Goal: Task Accomplishment & Management: Use online tool/utility

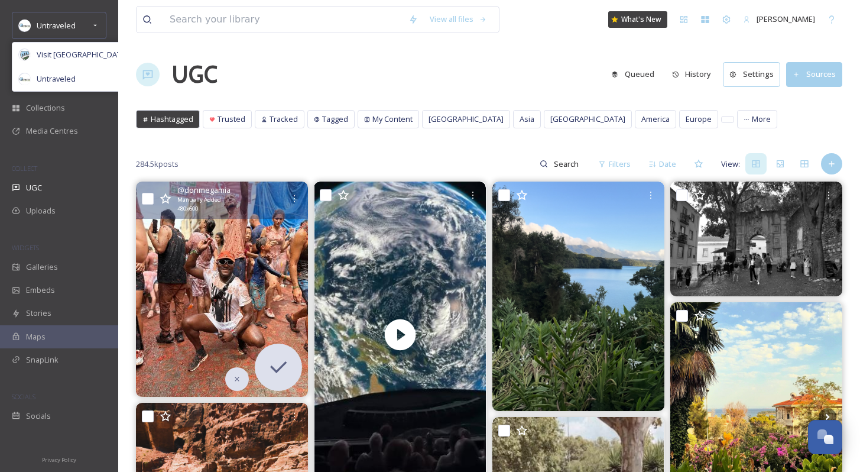
scroll to position [1794, 0]
click at [52, 53] on span "Visit [GEOGRAPHIC_DATA] Parks" at bounding box center [94, 54] width 114 height 11
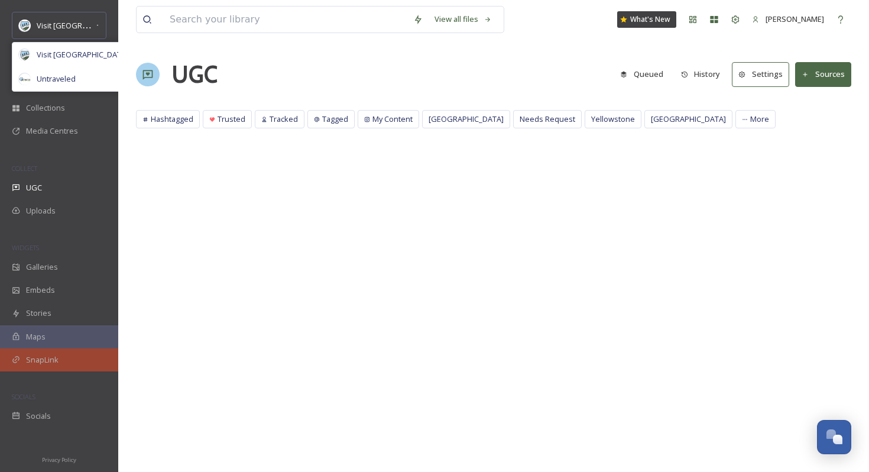
click at [51, 363] on span "SnapLink" at bounding box center [42, 359] width 33 height 11
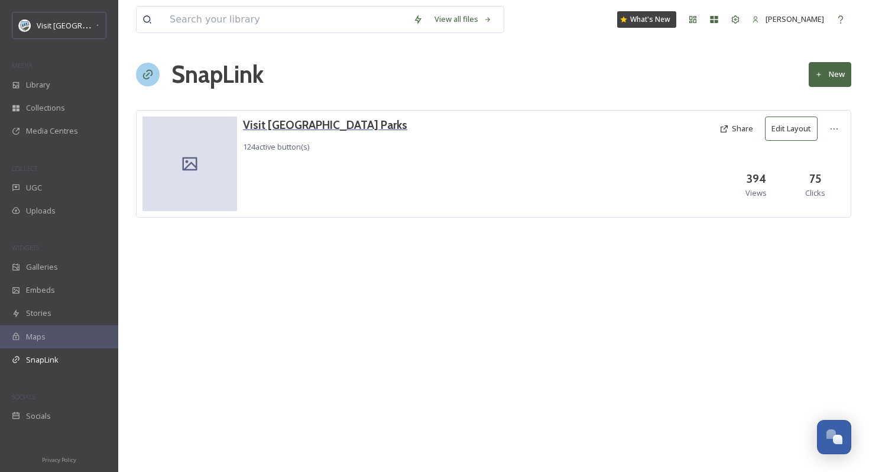
click at [287, 125] on h3 "Visit [GEOGRAPHIC_DATA] Parks" at bounding box center [325, 124] width 164 height 17
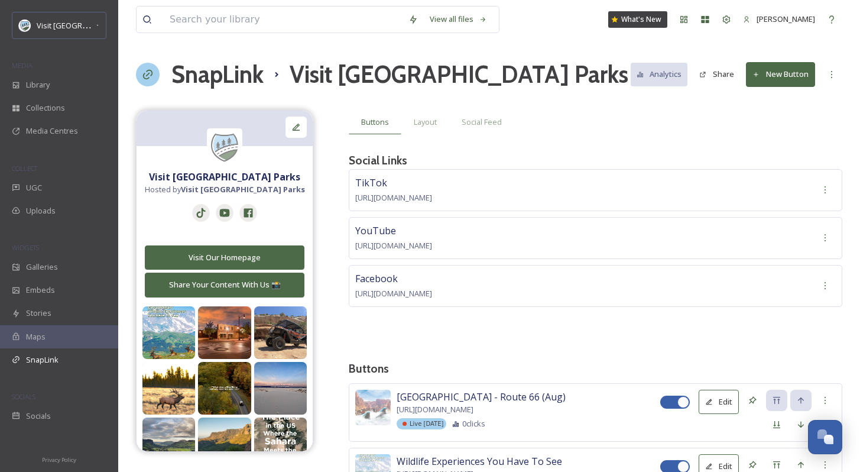
click at [785, 67] on button "New Button" at bounding box center [780, 74] width 69 height 24
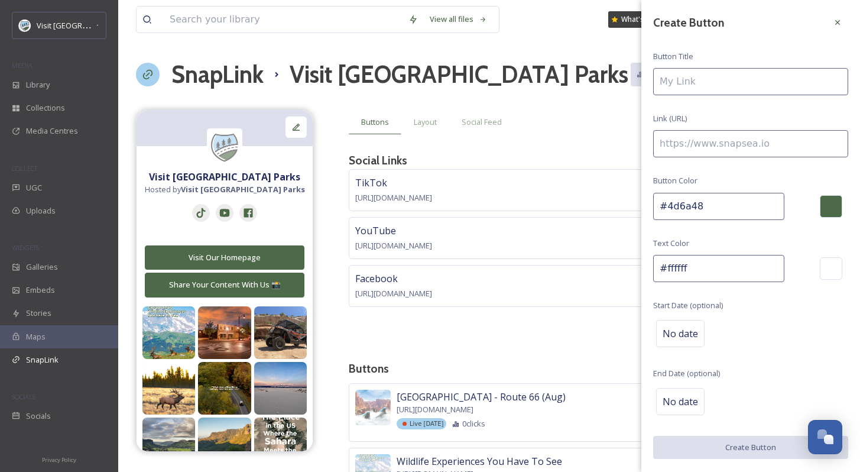
click at [746, 91] on input at bounding box center [750, 81] width 195 height 27
type input "Billings, MT - September"
click at [752, 137] on input at bounding box center [750, 143] width 195 height 27
paste input "[URL][DOMAIN_NAME][PERSON_NAME][US_STATE]"
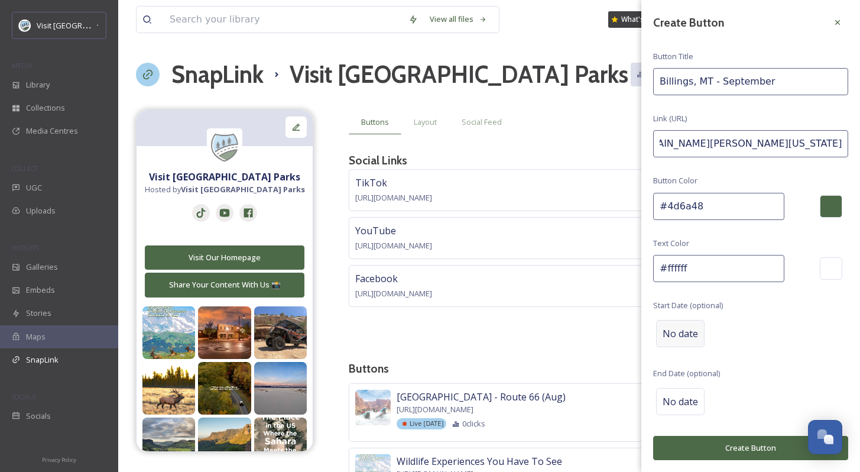
type input "[URL][DOMAIN_NAME][PERSON_NAME][US_STATE]"
click at [690, 332] on span "No date" at bounding box center [680, 333] width 35 height 14
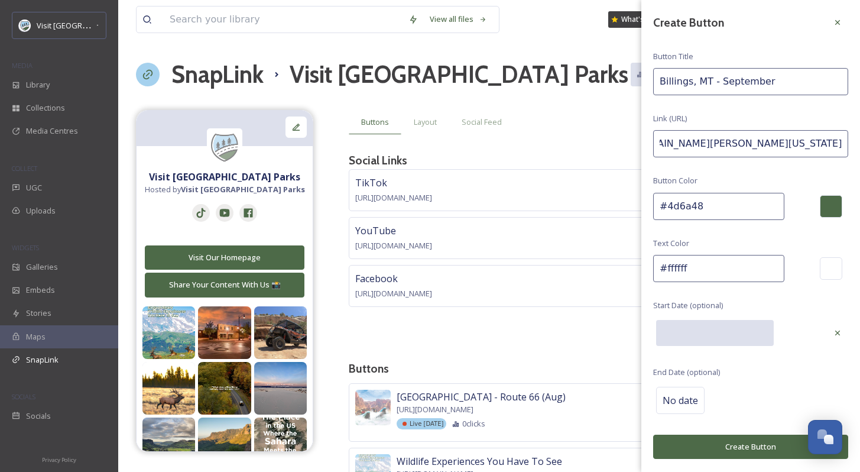
scroll to position [0, 0]
click at [690, 332] on input "text" at bounding box center [715, 333] width 118 height 26
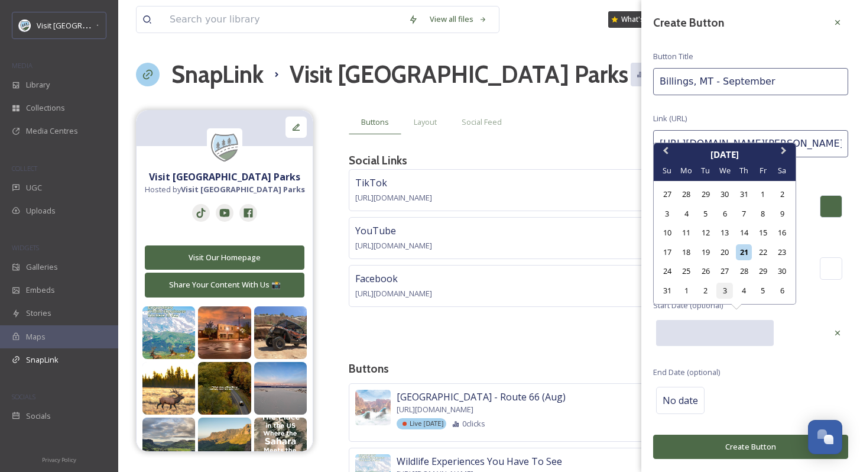
click at [725, 290] on div "3" at bounding box center [725, 291] width 16 height 16
type input "[DATE]"
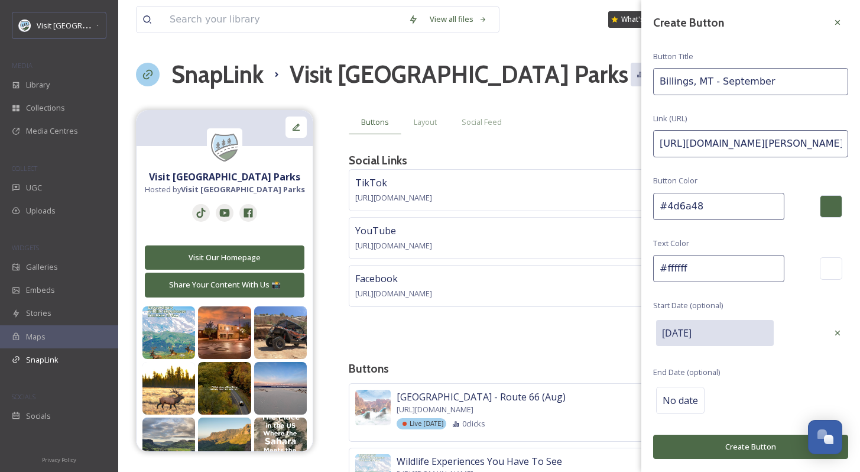
click at [756, 450] on button "Create Button" at bounding box center [750, 447] width 195 height 24
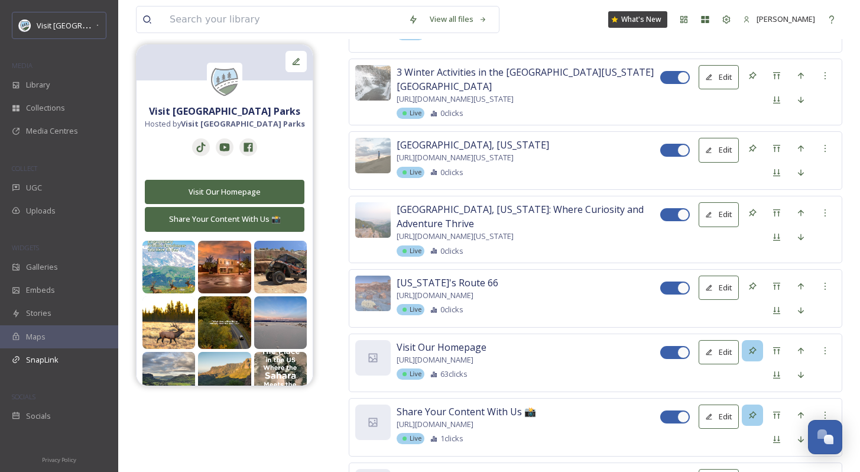
scroll to position [8214, 0]
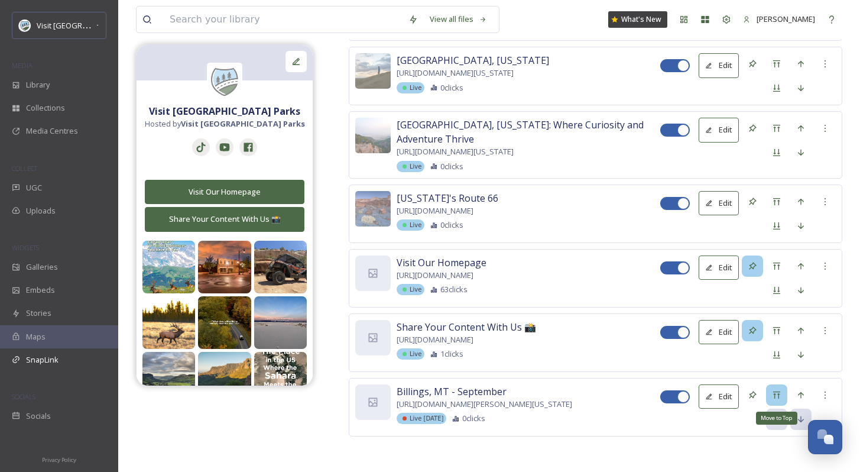
click at [778, 396] on icon at bounding box center [776, 394] width 9 height 9
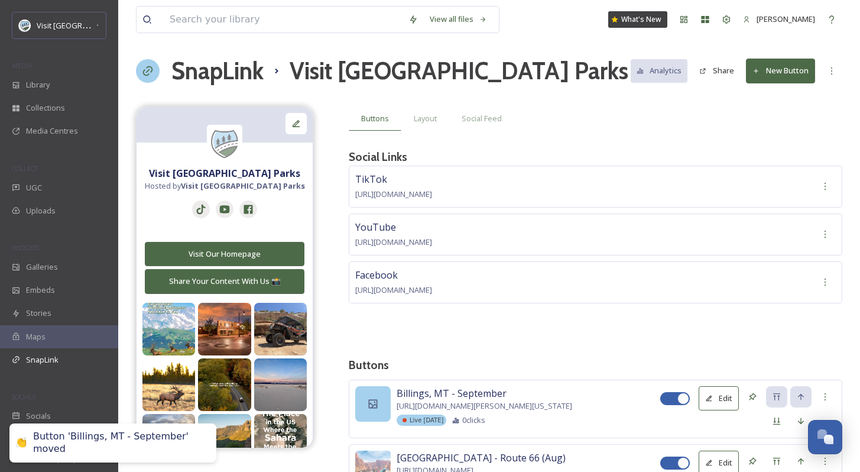
click at [376, 394] on div at bounding box center [372, 403] width 35 height 35
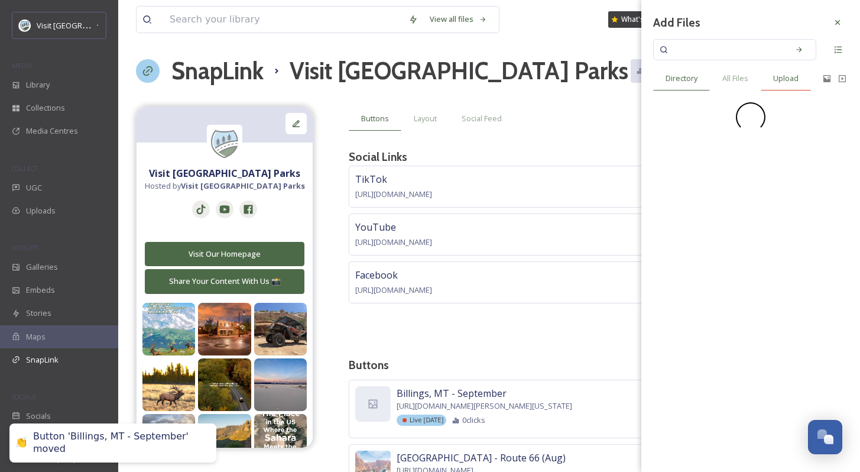
click at [790, 82] on span "Upload" at bounding box center [785, 78] width 25 height 11
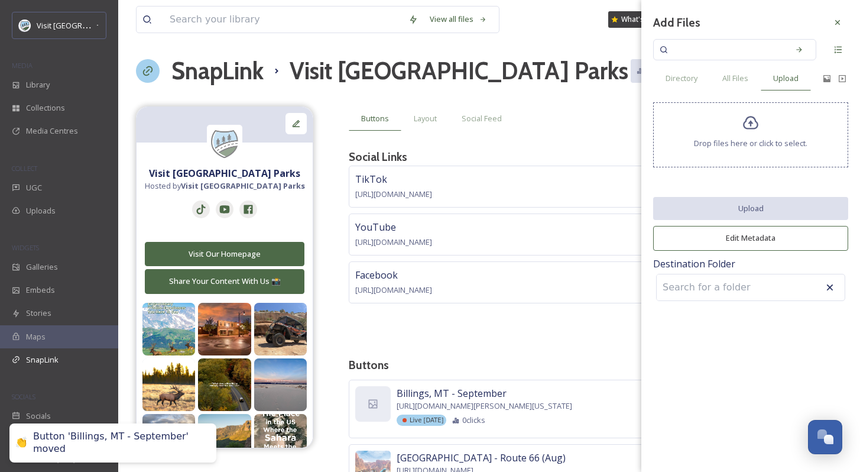
click at [739, 144] on span "Drop files here or click to select." at bounding box center [751, 143] width 114 height 11
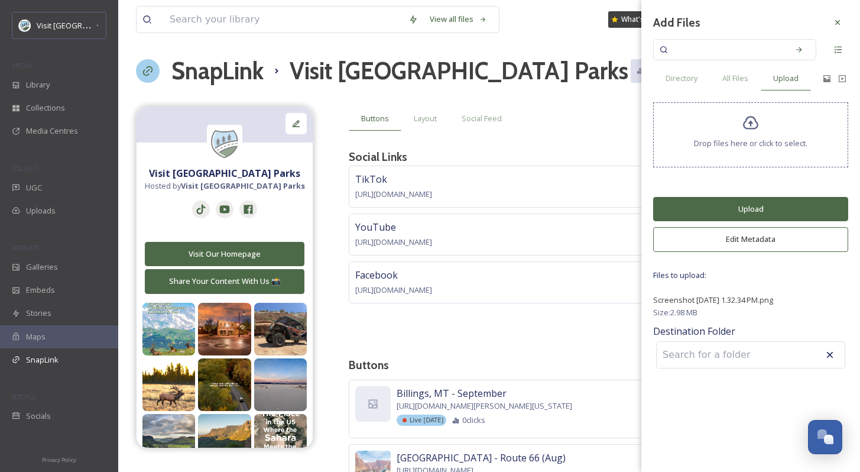
click at [767, 204] on button "Upload" at bounding box center [750, 209] width 195 height 24
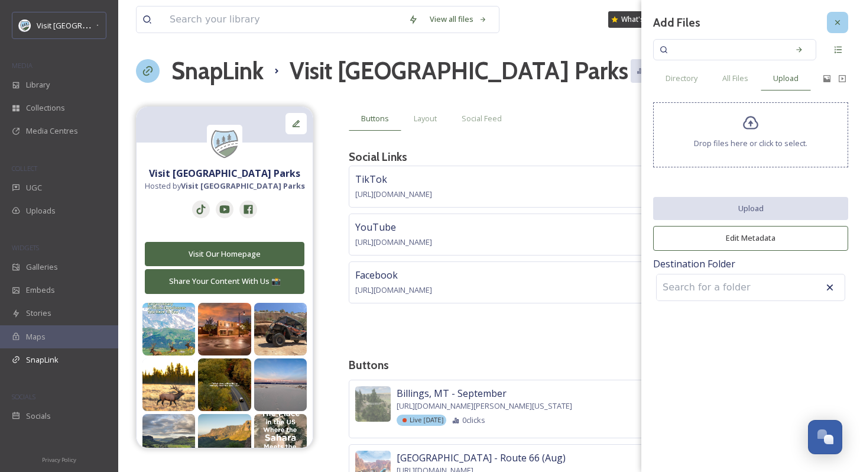
click at [844, 18] on div at bounding box center [837, 22] width 21 height 21
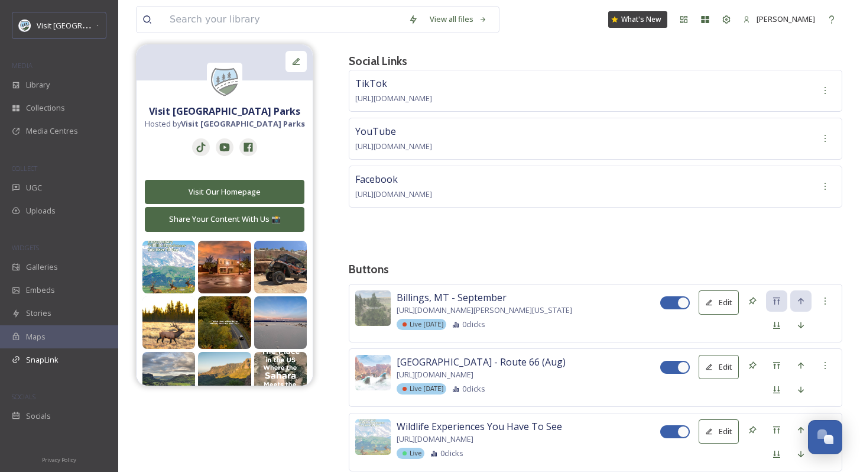
scroll to position [209, 0]
